Goal: Task Accomplishment & Management: Manage account settings

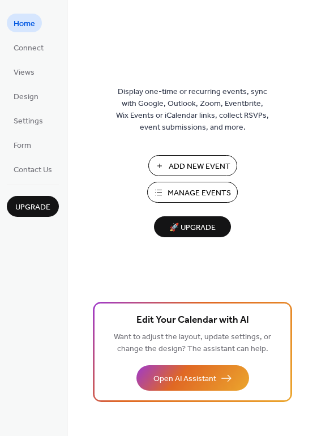
click at [187, 195] on span "Manage Events" at bounding box center [199, 194] width 63 height 12
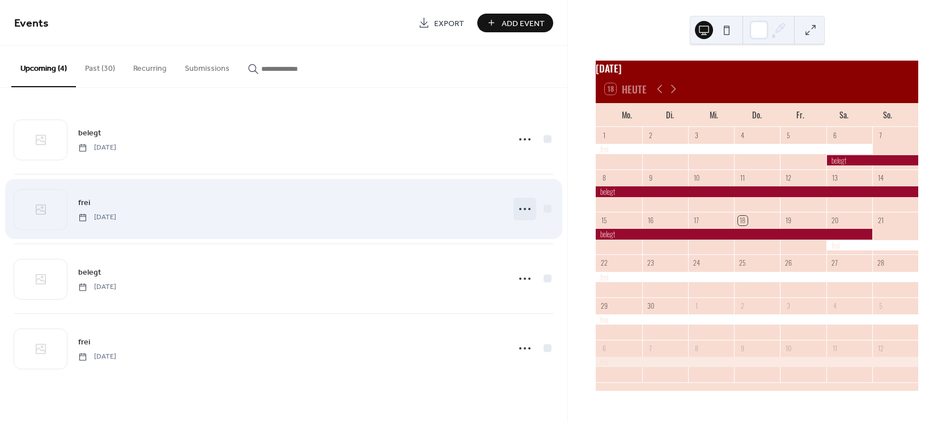
click at [521, 209] on circle at bounding box center [520, 209] width 2 height 2
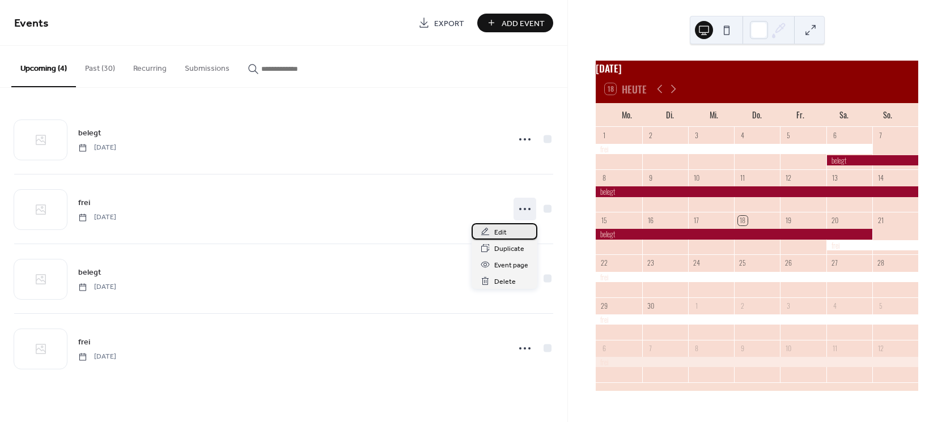
click at [498, 232] on span "Edit" at bounding box center [500, 233] width 12 height 12
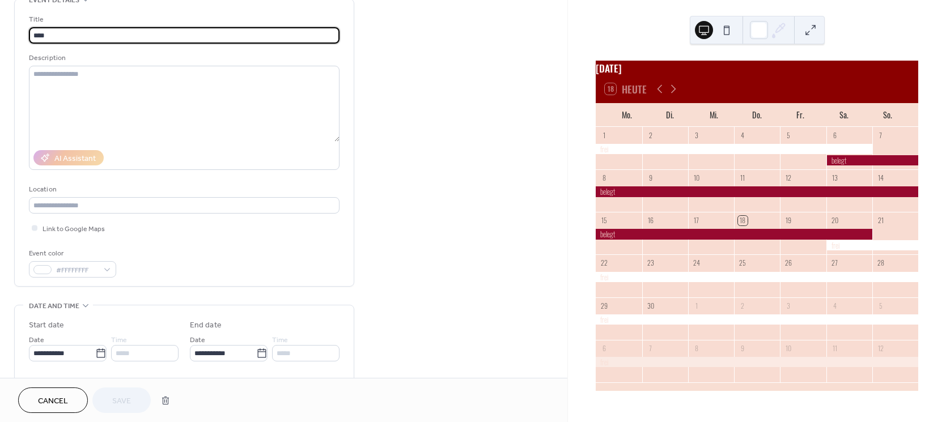
scroll to position [286, 0]
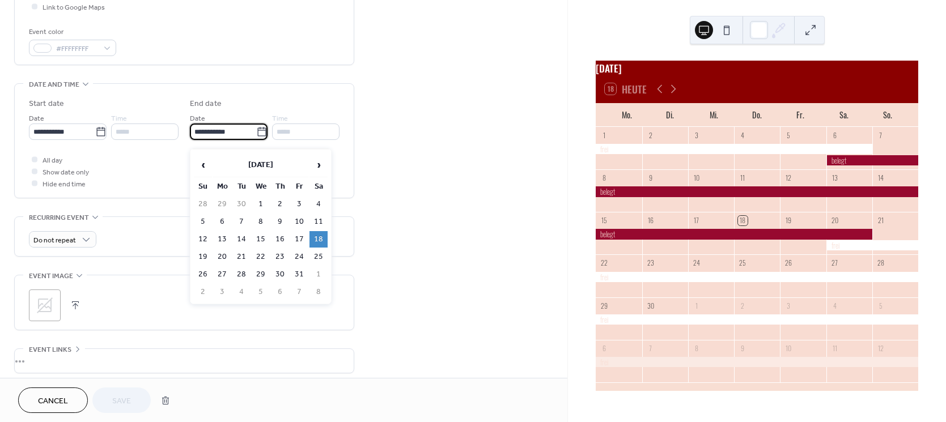
click at [209, 133] on input "**********" at bounding box center [223, 132] width 66 height 16
click at [318, 166] on span "›" at bounding box center [318, 165] width 17 height 23
click at [300, 247] on td "19" at bounding box center [299, 239] width 18 height 16
type input "**********"
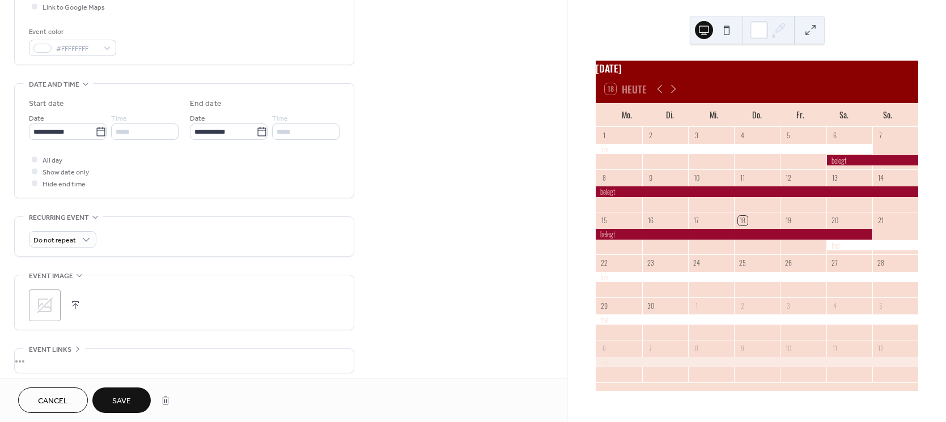
click at [121, 398] on span "Save" at bounding box center [121, 402] width 19 height 12
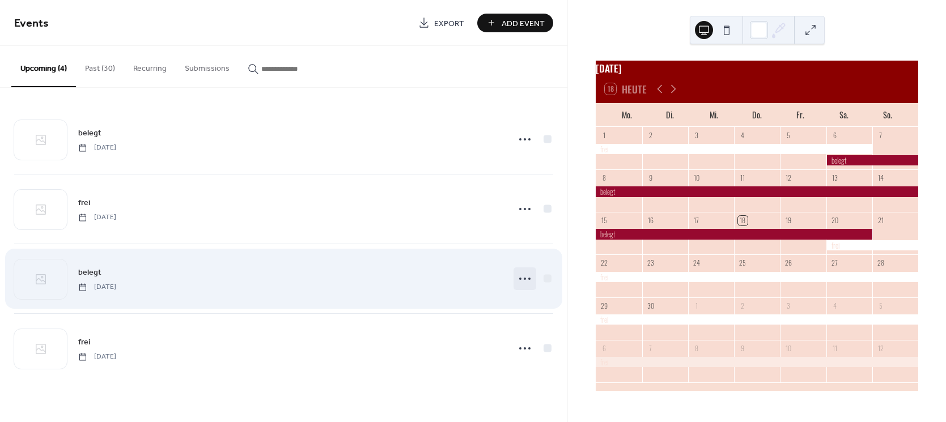
click at [526, 275] on icon at bounding box center [525, 279] width 18 height 18
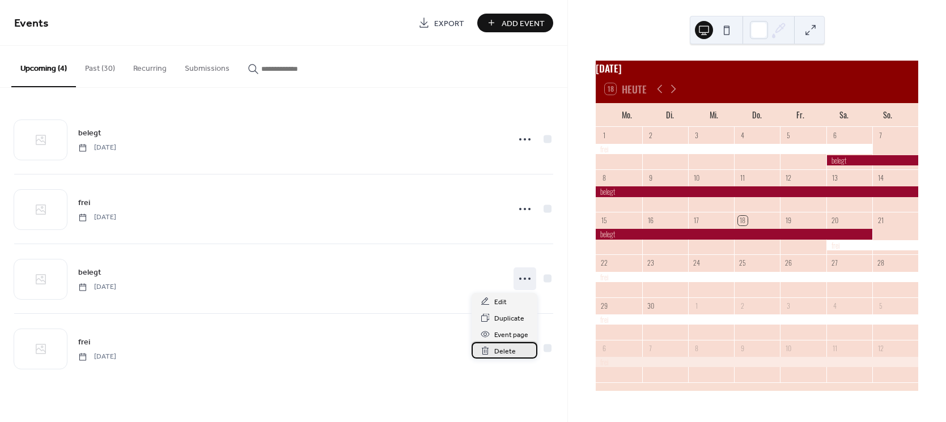
click at [491, 351] on div "Delete" at bounding box center [504, 350] width 66 height 16
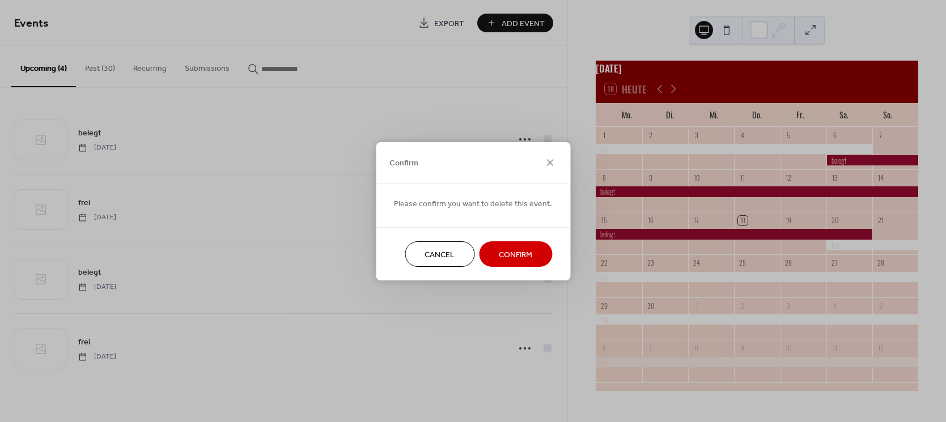
click at [518, 252] on span "Confirm" at bounding box center [515, 255] width 33 height 12
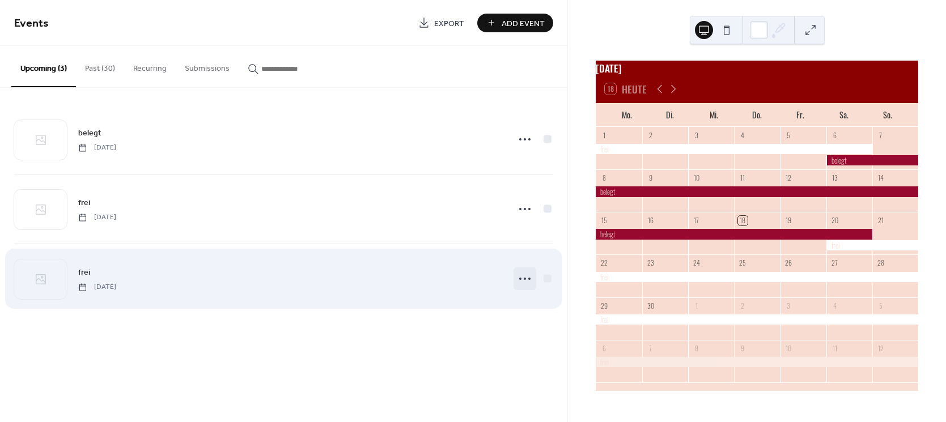
click at [523, 281] on icon at bounding box center [525, 279] width 18 height 18
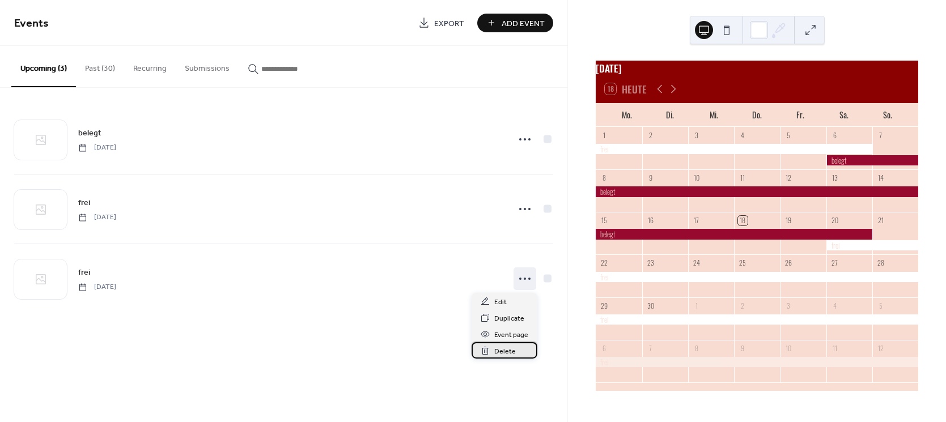
click at [490, 347] on div "Delete" at bounding box center [504, 350] width 66 height 16
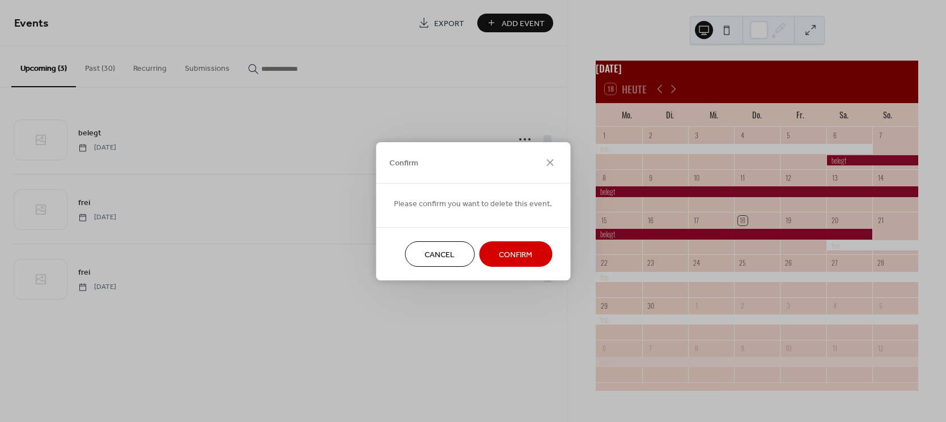
click at [517, 253] on span "Confirm" at bounding box center [515, 255] width 33 height 12
